Goal: Transaction & Acquisition: Purchase product/service

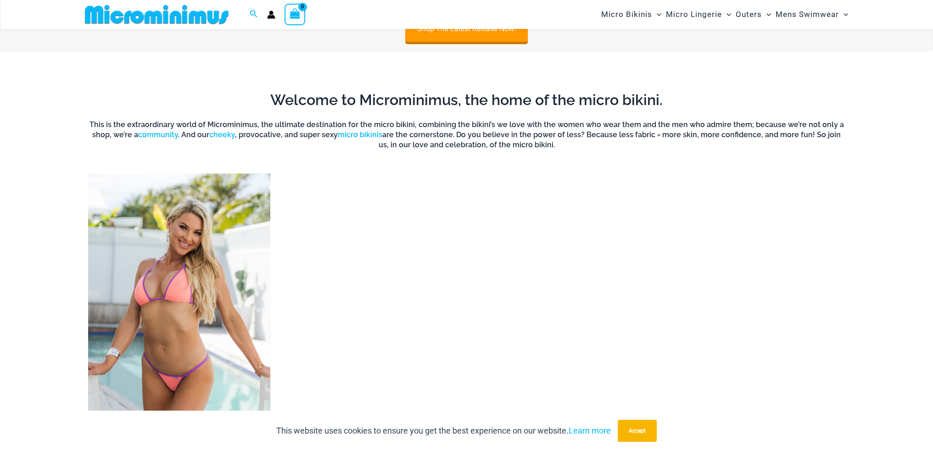
scroll to position [727, 0]
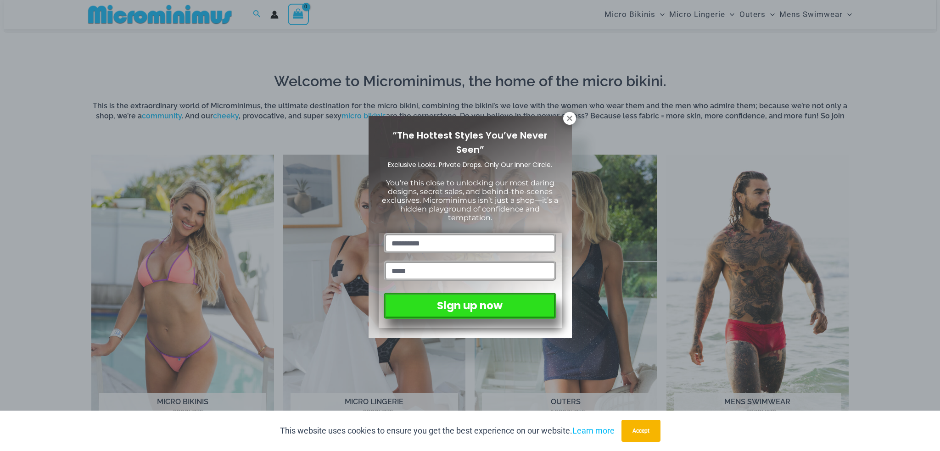
click at [579, 117] on div "“The Hottest Styles You’ve Never Seen” Exclusive Looks. Private Drops. Only Our…" at bounding box center [470, 225] width 940 height 451
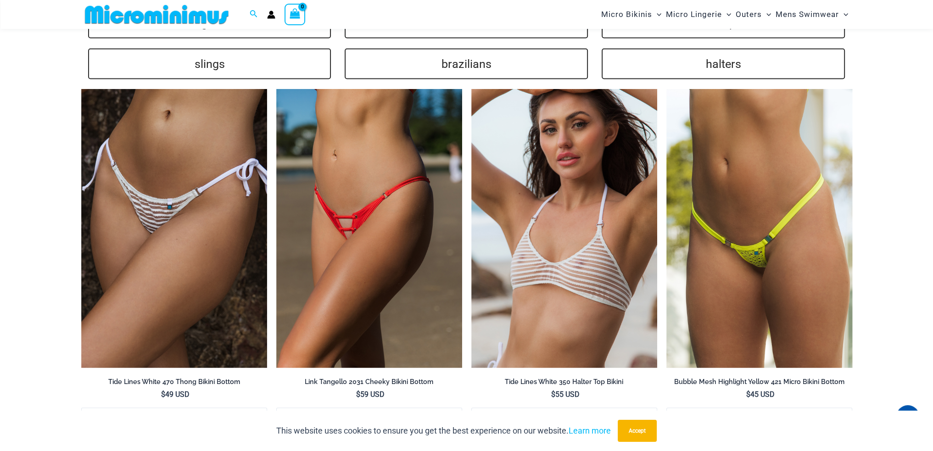
scroll to position [2380, 0]
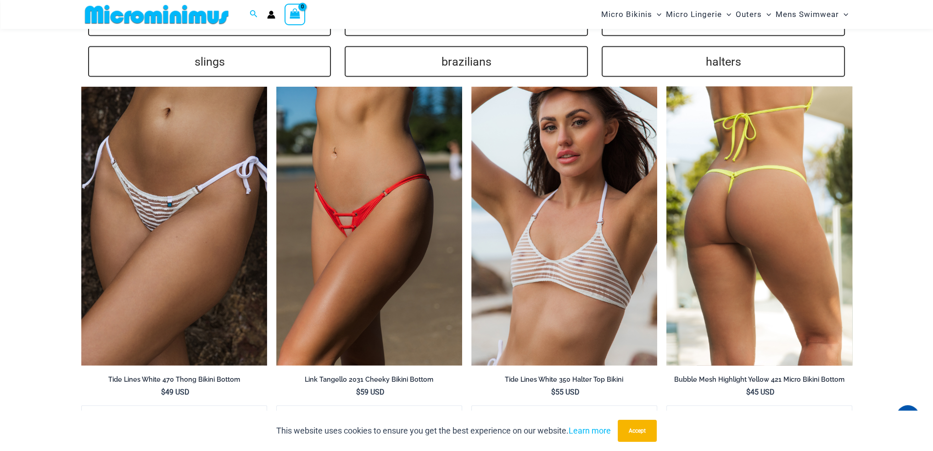
click at [730, 273] on img at bounding box center [760, 226] width 186 height 279
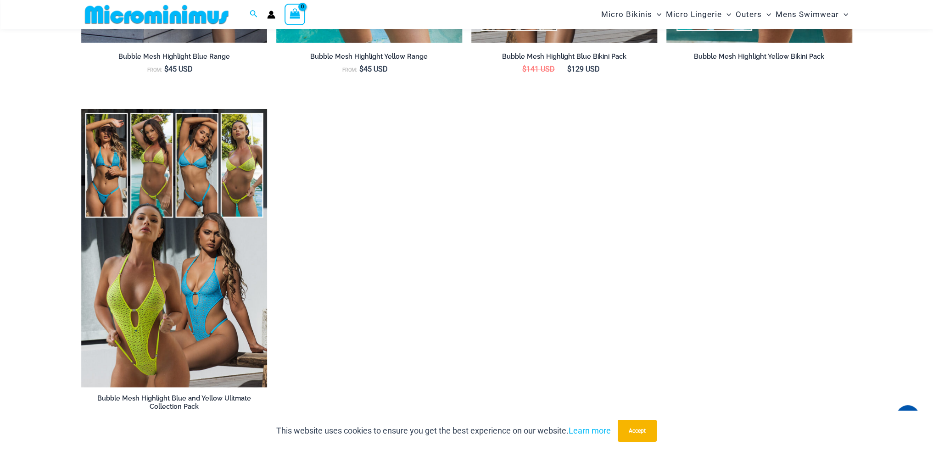
scroll to position [1598, 0]
